Goal: Find specific page/section: Find specific page/section

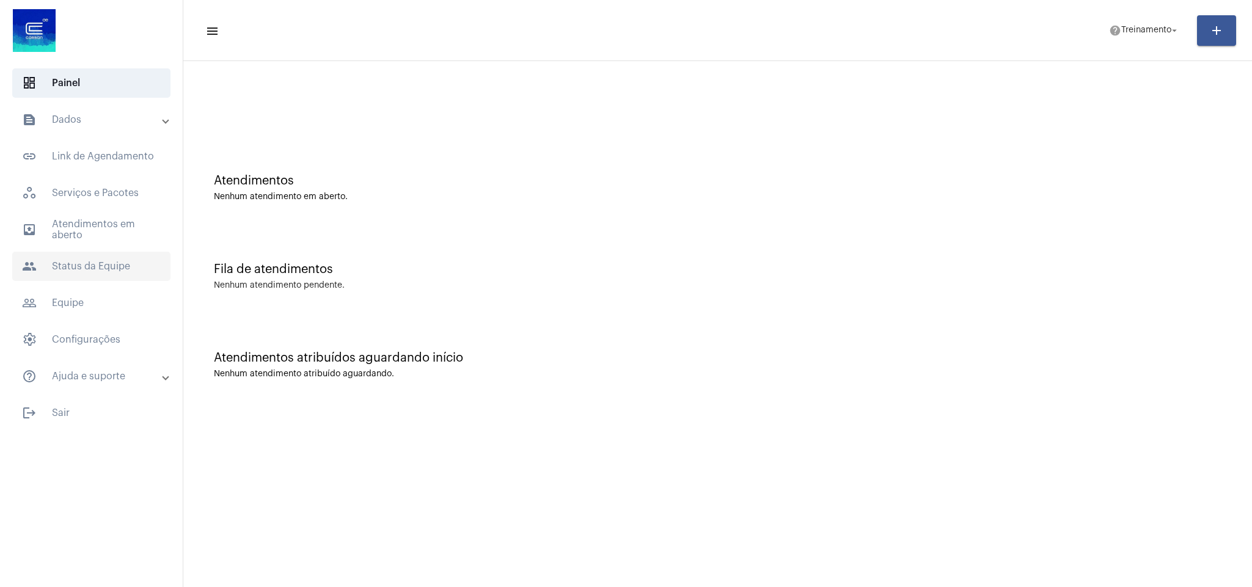
click at [89, 268] on span "people Status da Equipe" at bounding box center [91, 266] width 158 height 29
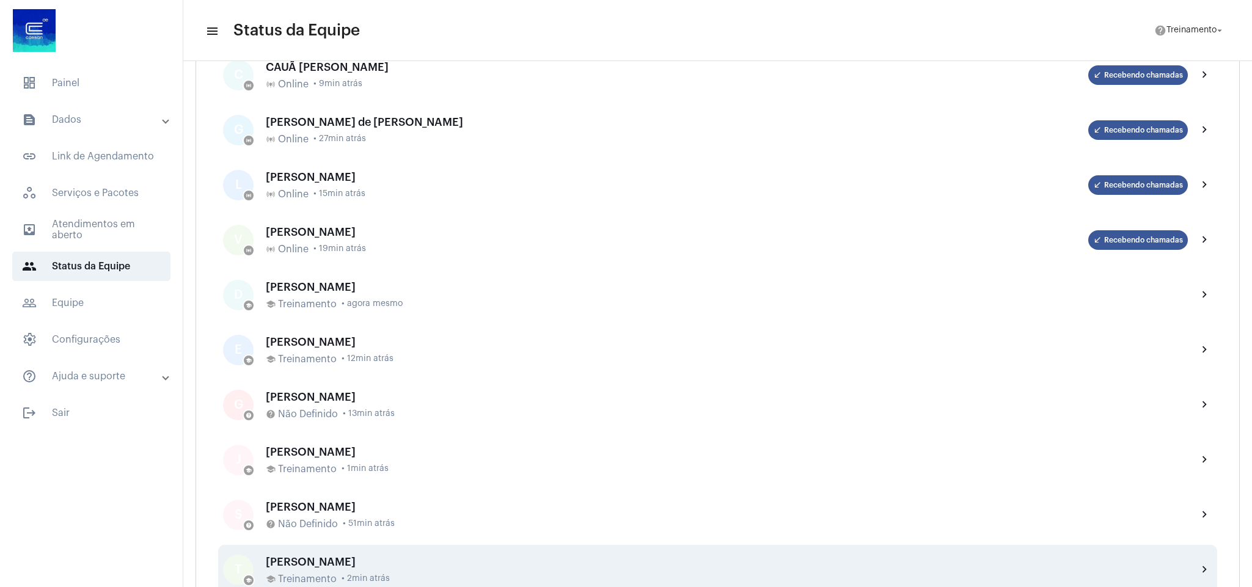
scroll to position [550, 0]
